Goal: Navigation & Orientation: Find specific page/section

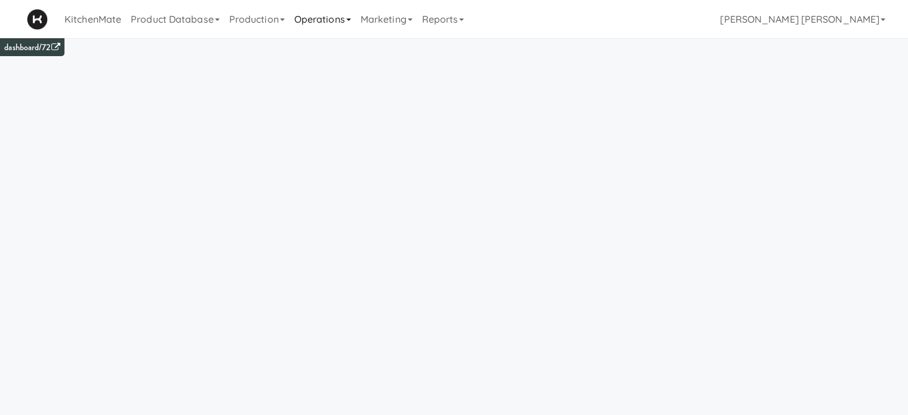
click at [333, 21] on link "Operations" at bounding box center [323, 19] width 66 height 38
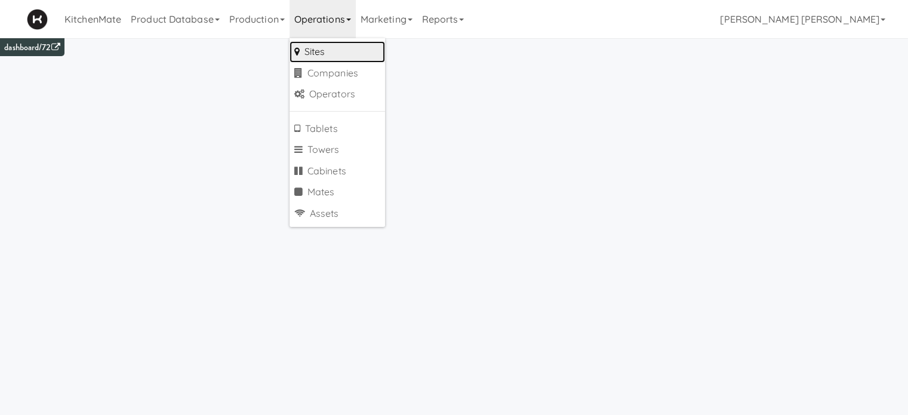
click at [333, 49] on link "Sites" at bounding box center [338, 51] width 96 height 21
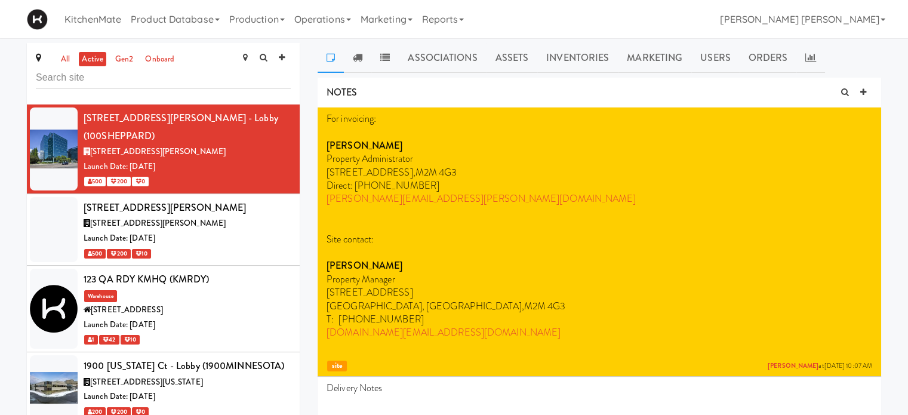
click at [110, 80] on input "text" at bounding box center [163, 78] width 255 height 22
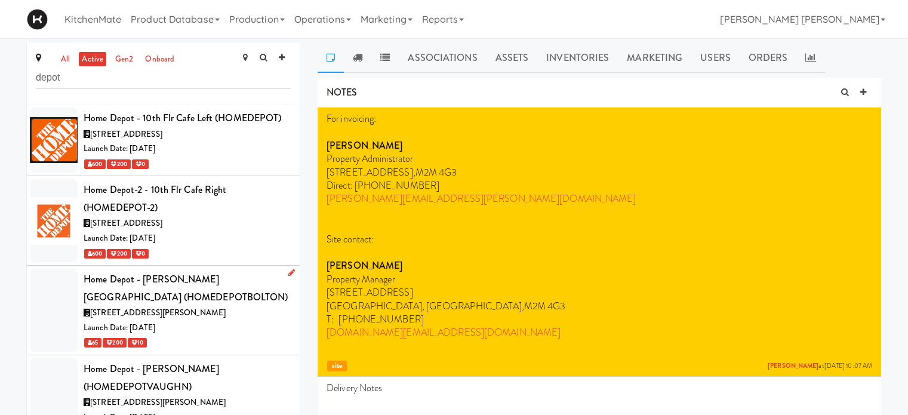
type input "depot"
click at [156, 300] on div "Home Depot - [PERSON_NAME][GEOGRAPHIC_DATA] (HOMEDEPOTBOLTON)" at bounding box center [187, 288] width 207 height 35
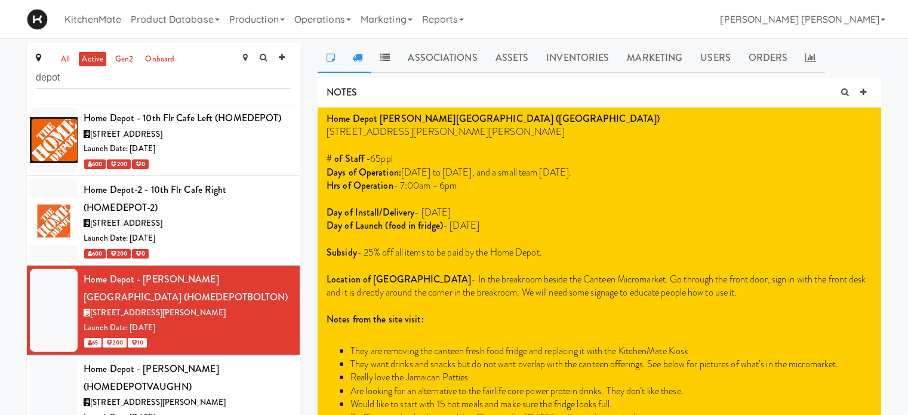
click at [359, 57] on icon at bounding box center [358, 58] width 10 height 10
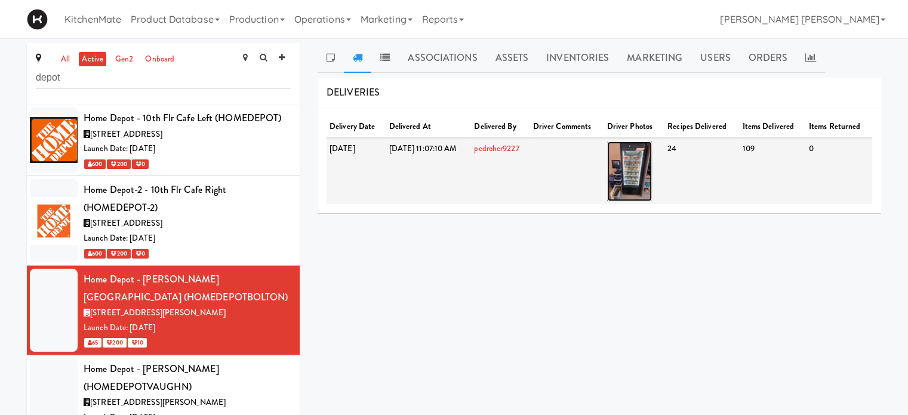
click at [652, 172] on img at bounding box center [629, 172] width 45 height 60
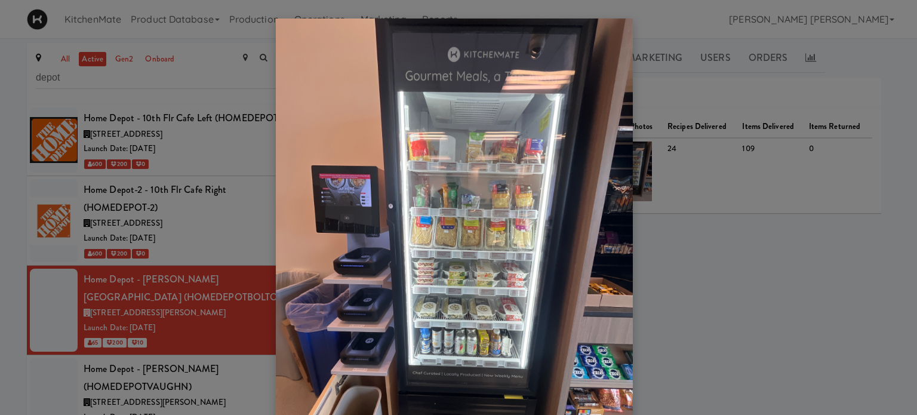
click at [463, 260] on img at bounding box center [454, 257] width 357 height 476
click at [174, 124] on div at bounding box center [458, 207] width 917 height 415
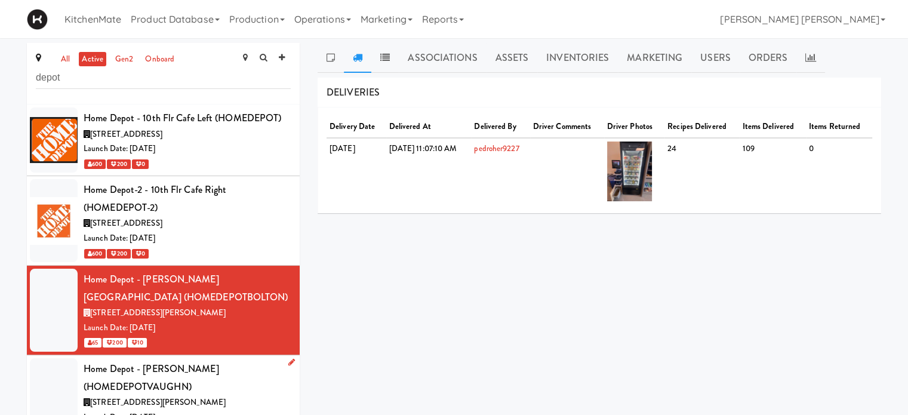
click at [165, 399] on span "[STREET_ADDRESS][PERSON_NAME]" at bounding box center [158, 402] width 136 height 11
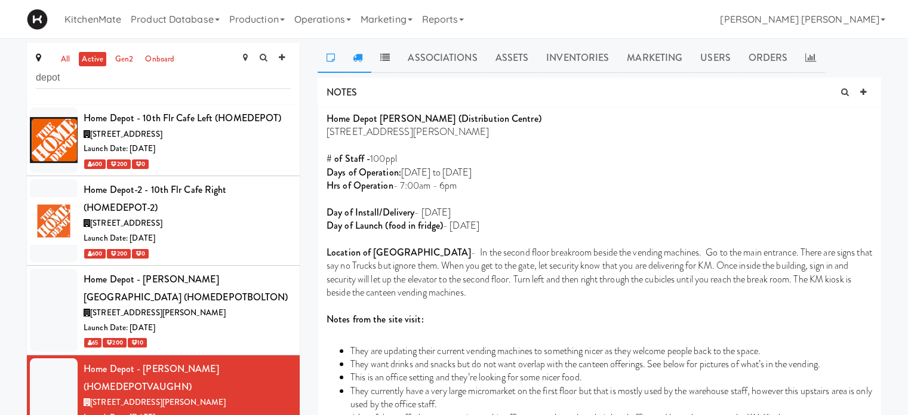
click at [355, 59] on icon at bounding box center [358, 58] width 10 height 10
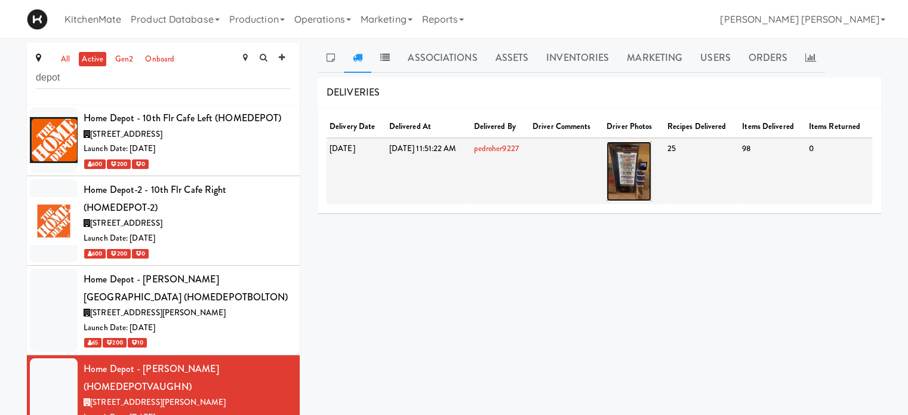
click at [651, 165] on img at bounding box center [629, 172] width 45 height 60
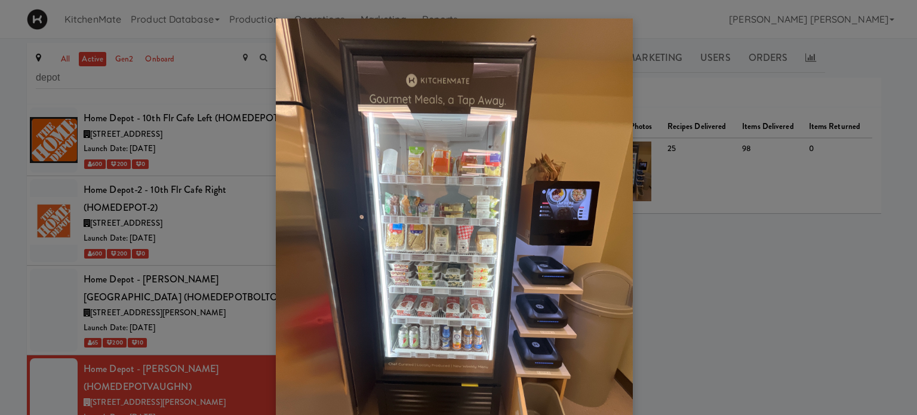
click at [712, 122] on div at bounding box center [458, 207] width 917 height 415
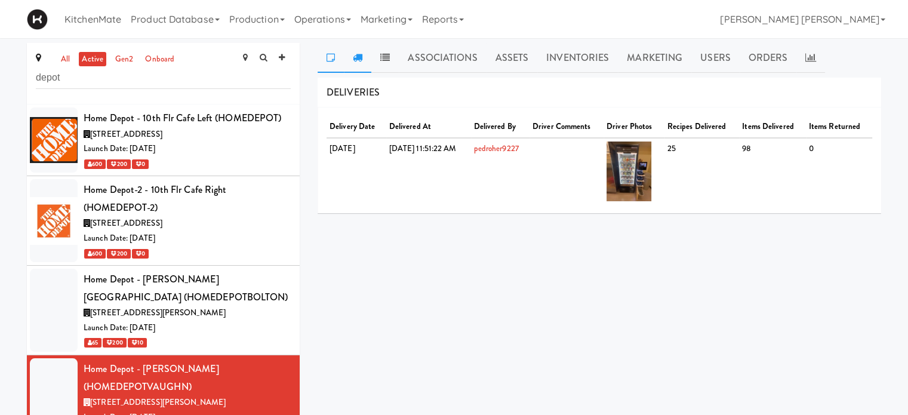
click at [331, 54] on icon at bounding box center [331, 58] width 8 height 10
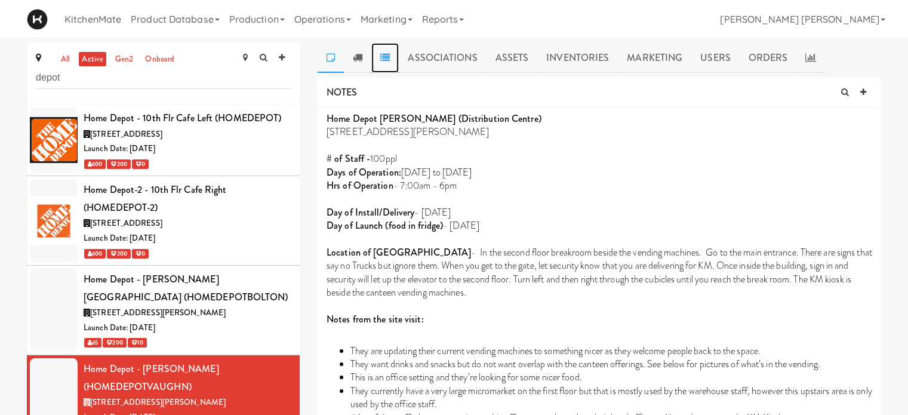
click at [386, 51] on link at bounding box center [384, 58] width 27 height 30
click at [571, 62] on link "Inventories" at bounding box center [577, 58] width 81 height 30
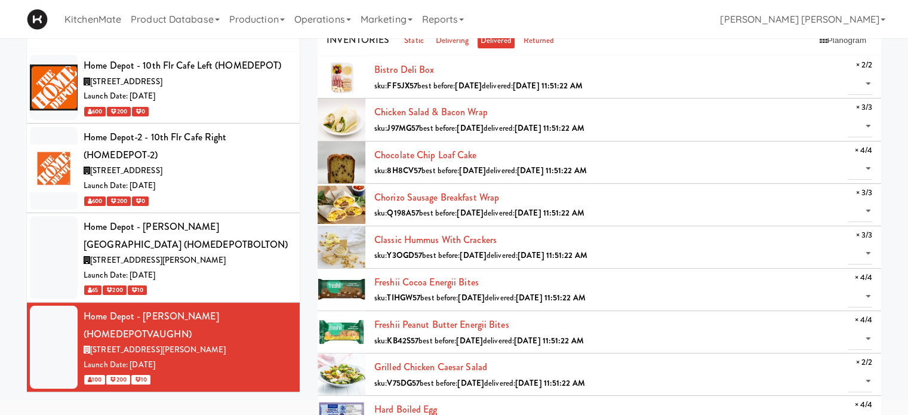
scroll to position [36, 0]
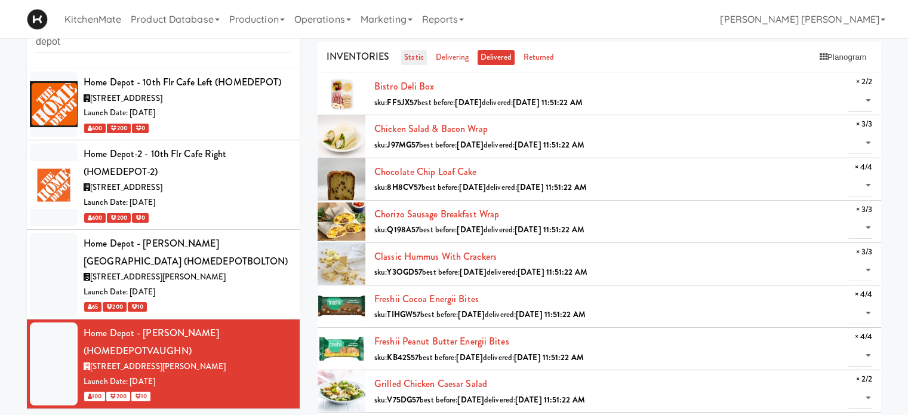
click at [407, 51] on link "static" at bounding box center [414, 57] width 26 height 15
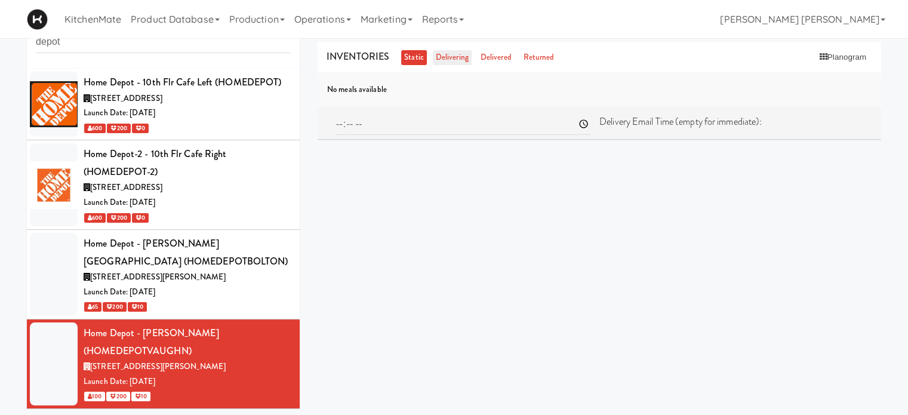
click at [443, 55] on link "delivering" at bounding box center [452, 57] width 39 height 15
click at [492, 56] on link "delivered" at bounding box center [496, 57] width 37 height 15
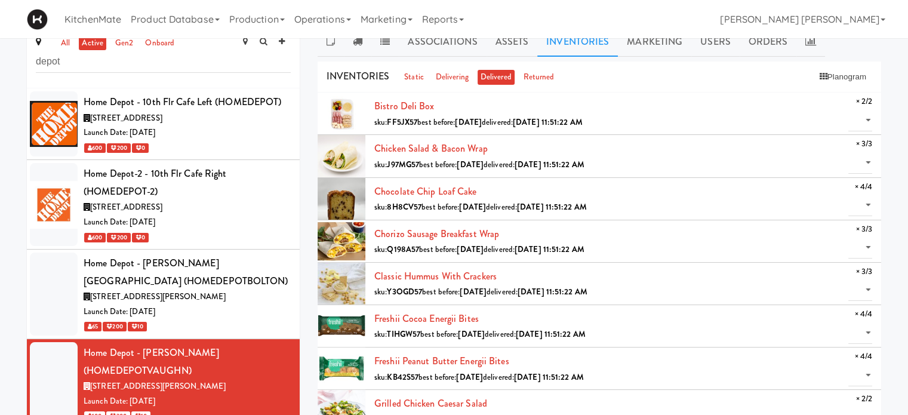
scroll to position [0, 0]
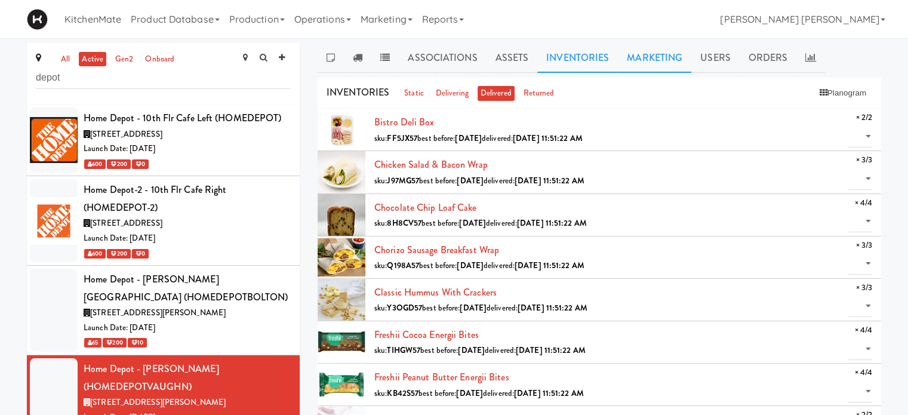
click at [653, 47] on link "Marketing" at bounding box center [654, 58] width 73 height 30
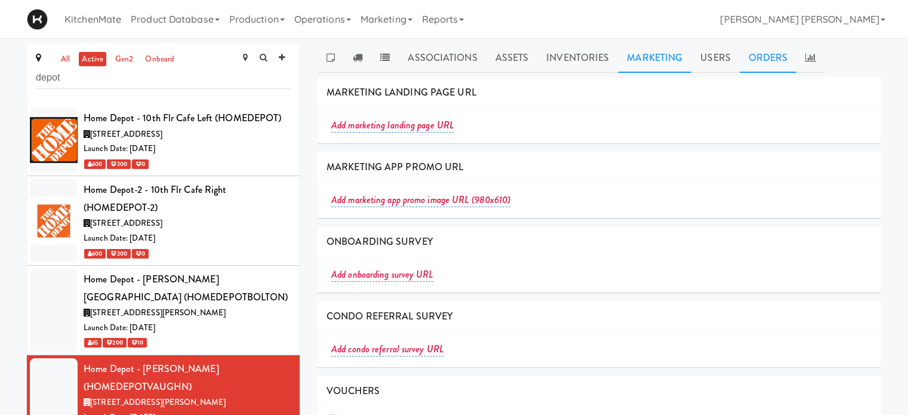
click at [760, 64] on link "Orders" at bounding box center [768, 58] width 57 height 30
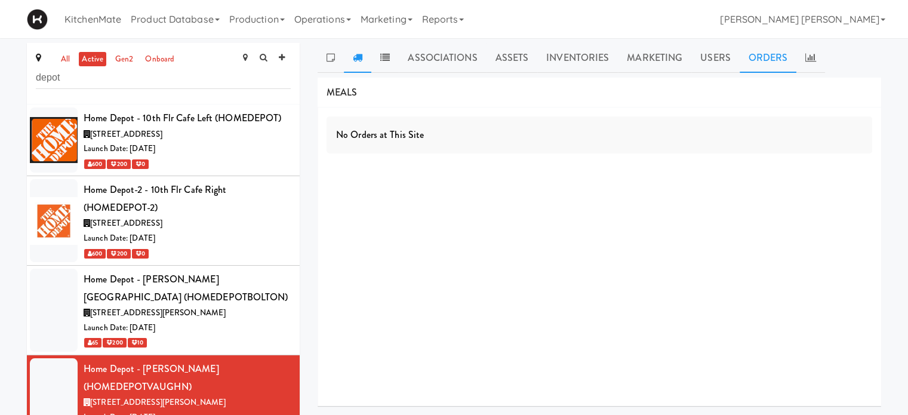
click at [354, 57] on icon at bounding box center [358, 58] width 10 height 10
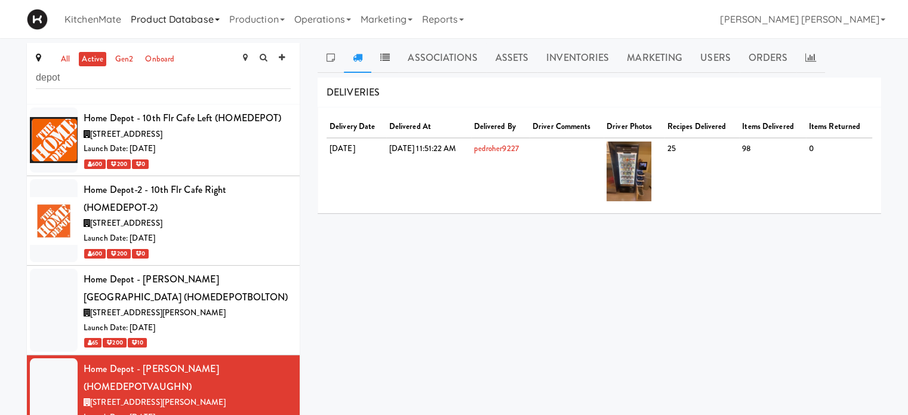
click at [170, 21] on link "Product Database" at bounding box center [175, 19] width 99 height 38
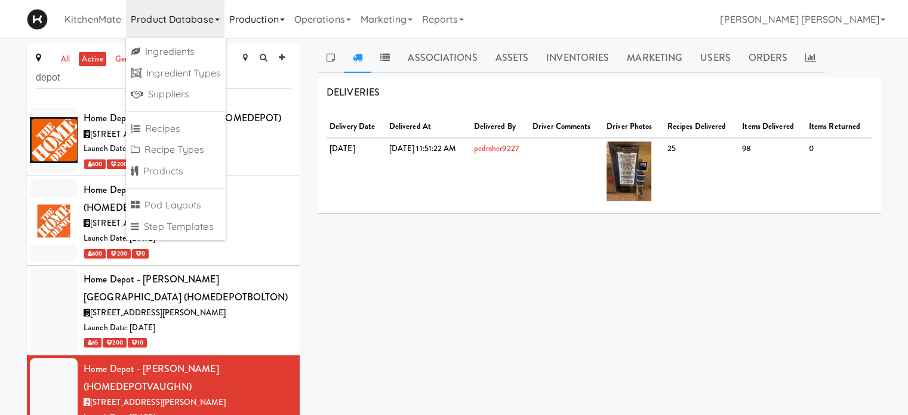
click at [238, 16] on link "Production" at bounding box center [257, 19] width 65 height 38
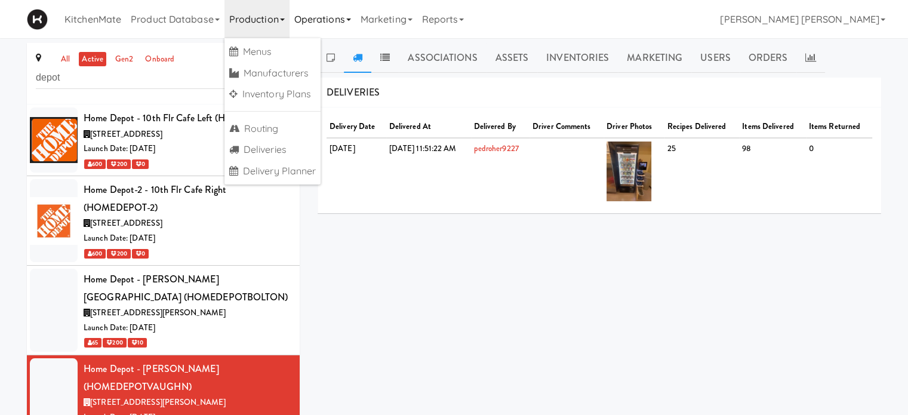
click at [318, 14] on link "Operations" at bounding box center [323, 19] width 66 height 38
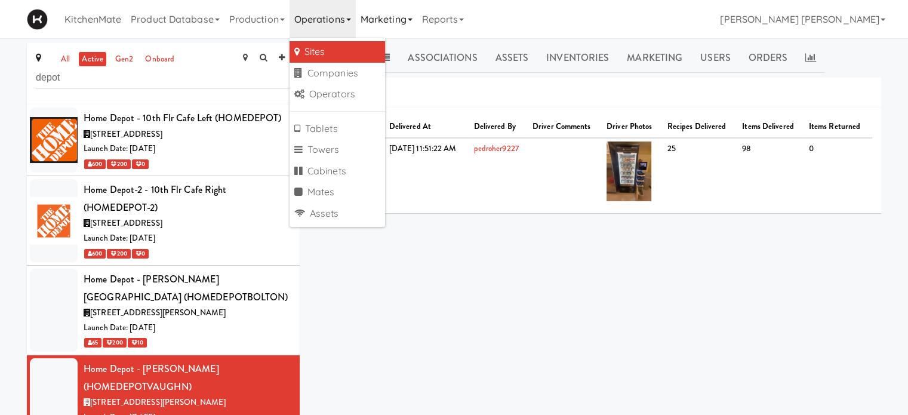
click at [381, 14] on link "Marketing" at bounding box center [387, 19] width 62 height 38
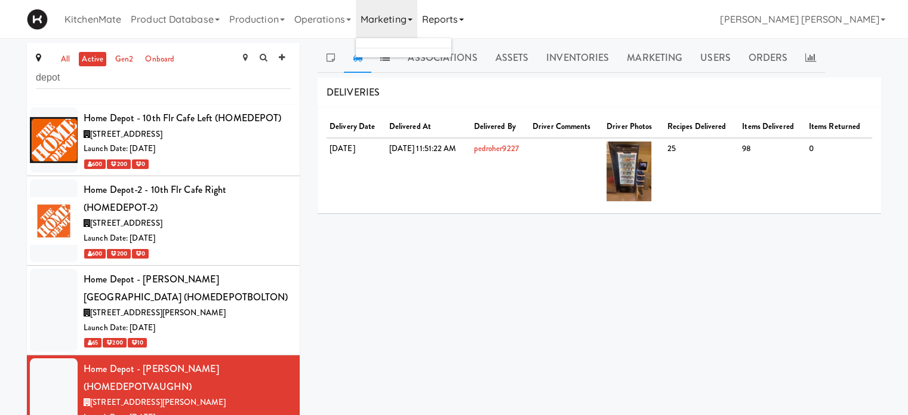
click at [440, 14] on link "Reports" at bounding box center [443, 19] width 52 height 38
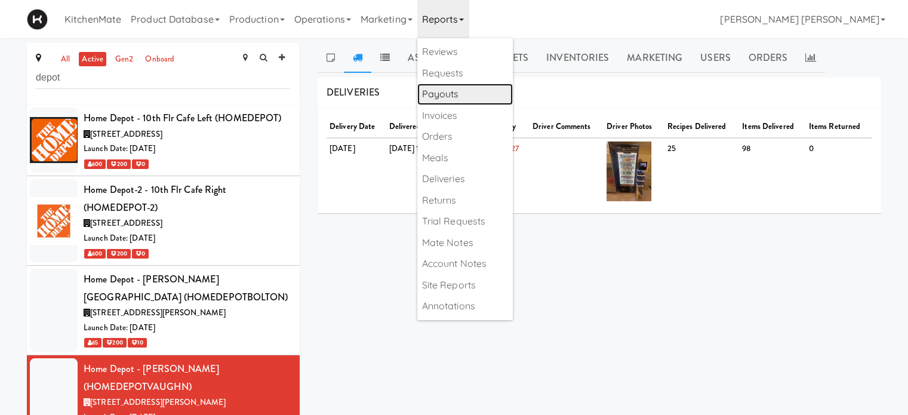
click at [451, 94] on link "Payouts" at bounding box center [465, 94] width 96 height 21
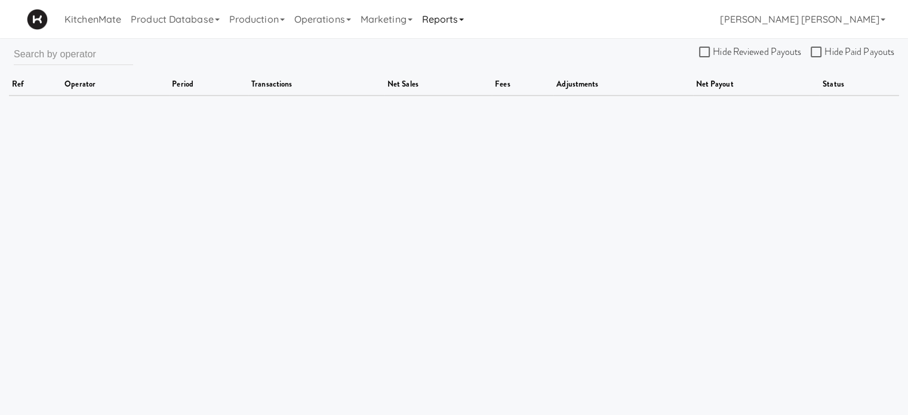
click at [448, 23] on link "Reports" at bounding box center [443, 19] width 52 height 38
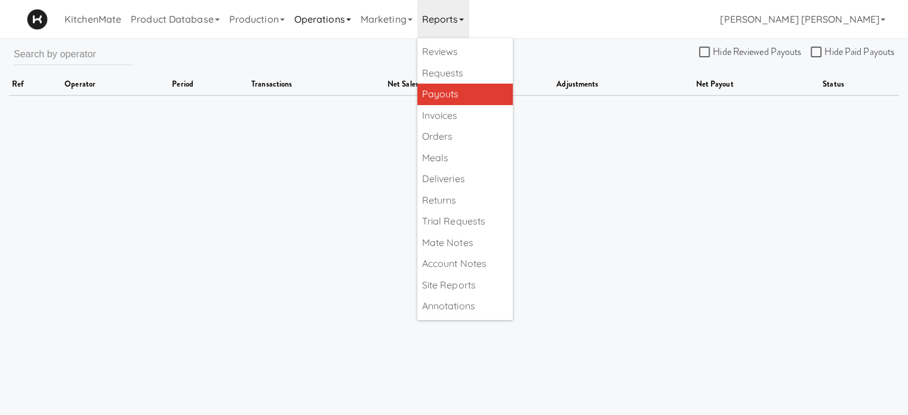
click at [318, 19] on link "Operations" at bounding box center [323, 19] width 66 height 38
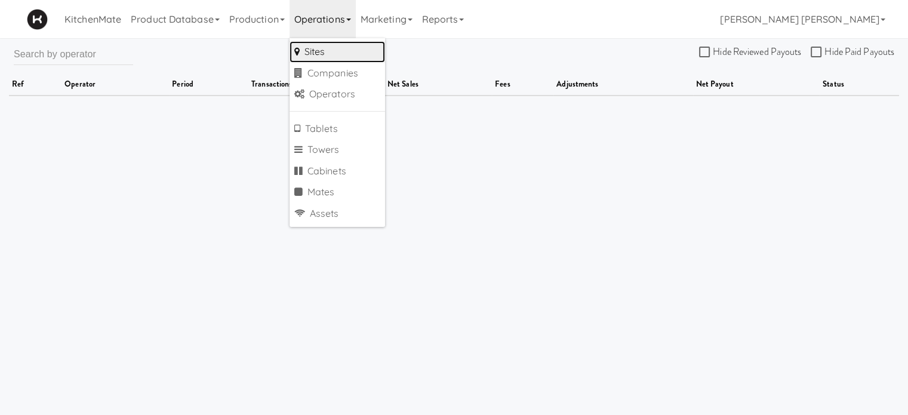
click at [333, 53] on link "Sites" at bounding box center [338, 51] width 96 height 21
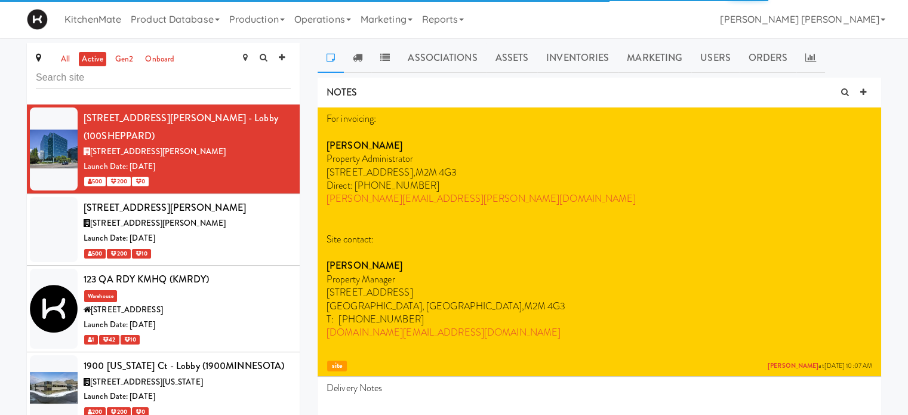
click at [175, 82] on input "text" at bounding box center [163, 78] width 255 height 22
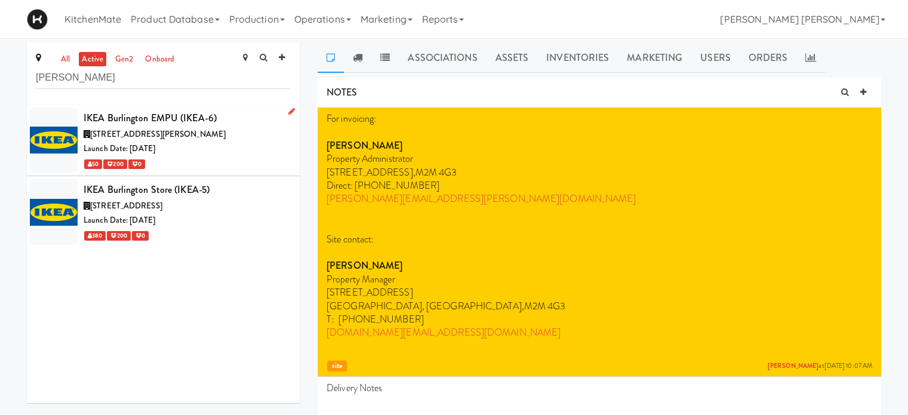
type input "[PERSON_NAME]"
click at [127, 129] on span "[STREET_ADDRESS][PERSON_NAME]" at bounding box center [158, 133] width 136 height 11
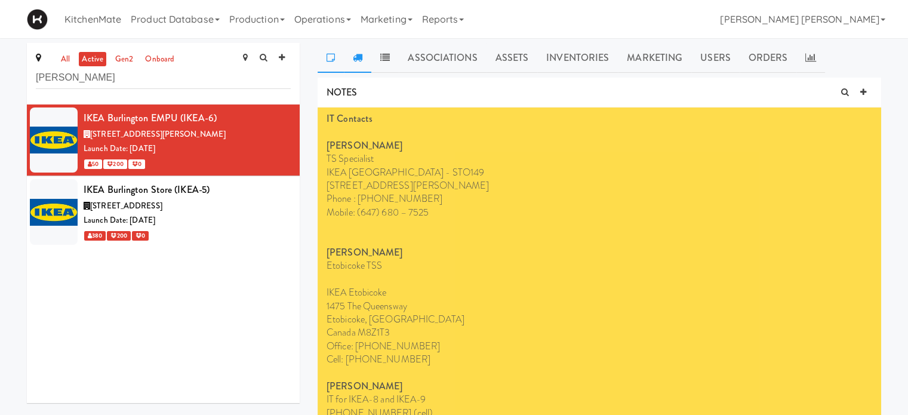
click at [361, 57] on icon at bounding box center [358, 58] width 10 height 10
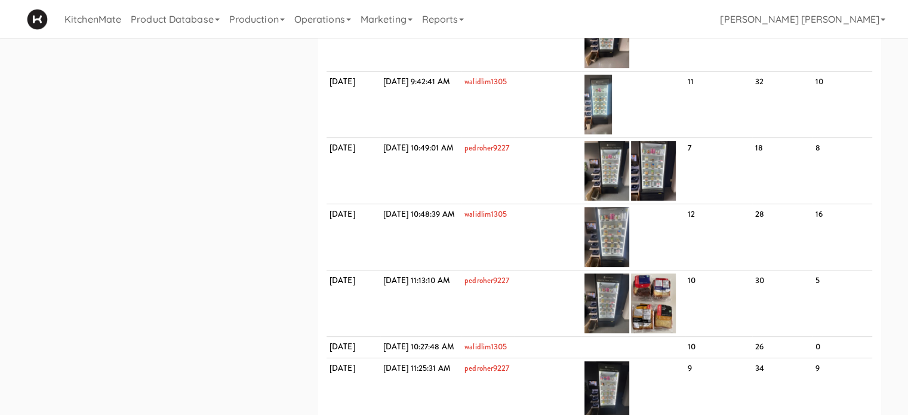
scroll to position [619, 0]
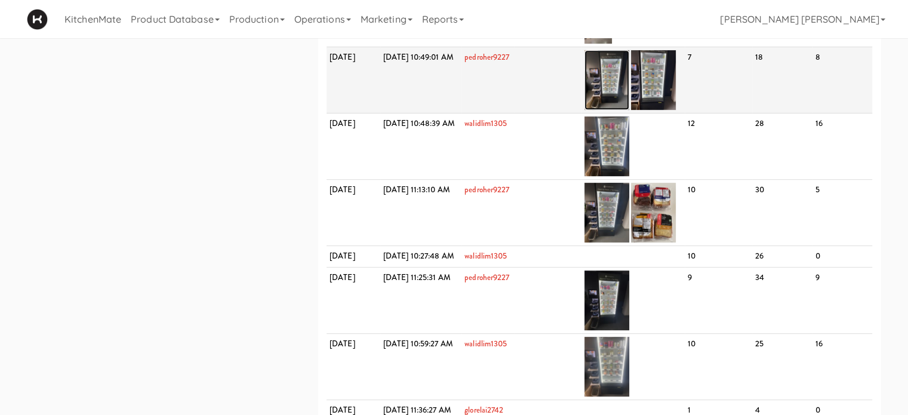
click at [629, 110] on img at bounding box center [607, 80] width 45 height 60
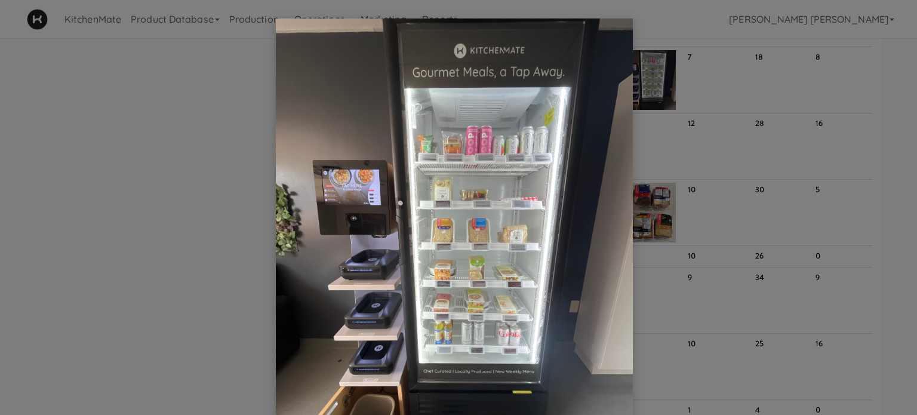
click at [135, 164] on div at bounding box center [458, 207] width 917 height 415
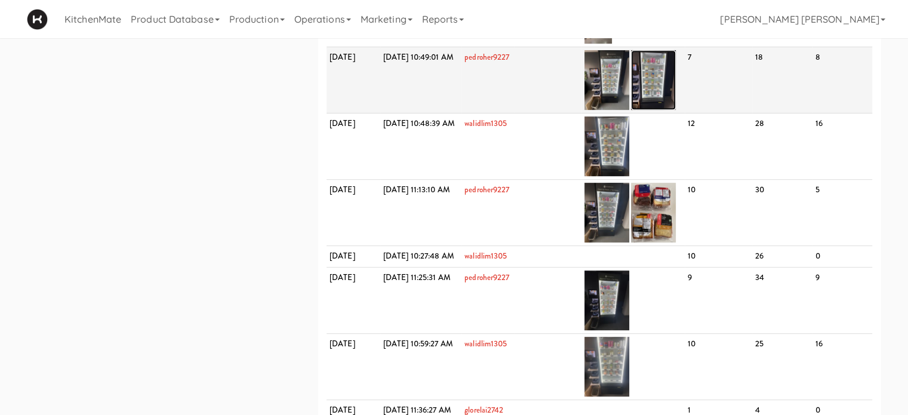
click at [676, 110] on img at bounding box center [653, 80] width 45 height 60
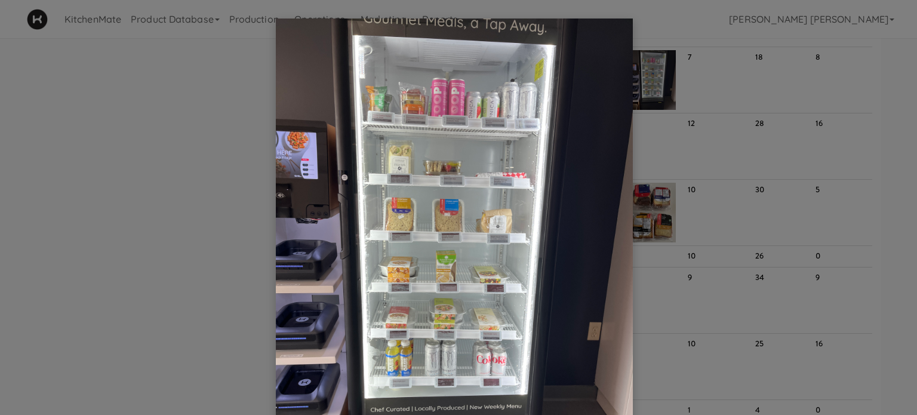
click at [159, 112] on div at bounding box center [458, 207] width 917 height 415
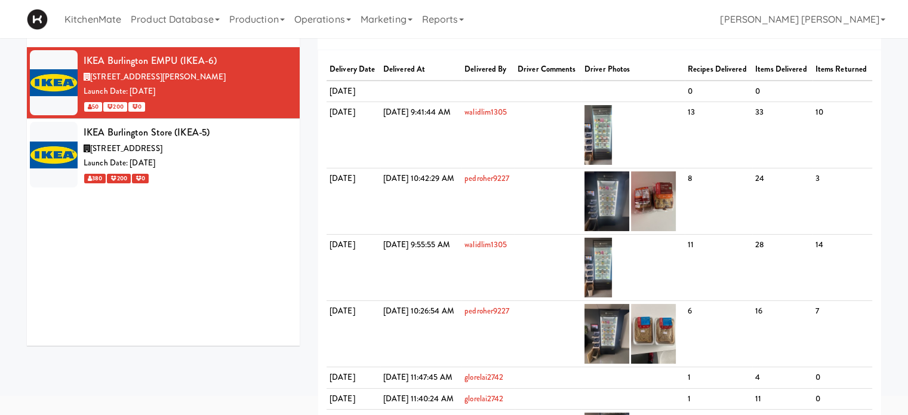
scroll to position [0, 0]
